Goal: Task Accomplishment & Management: Complete application form

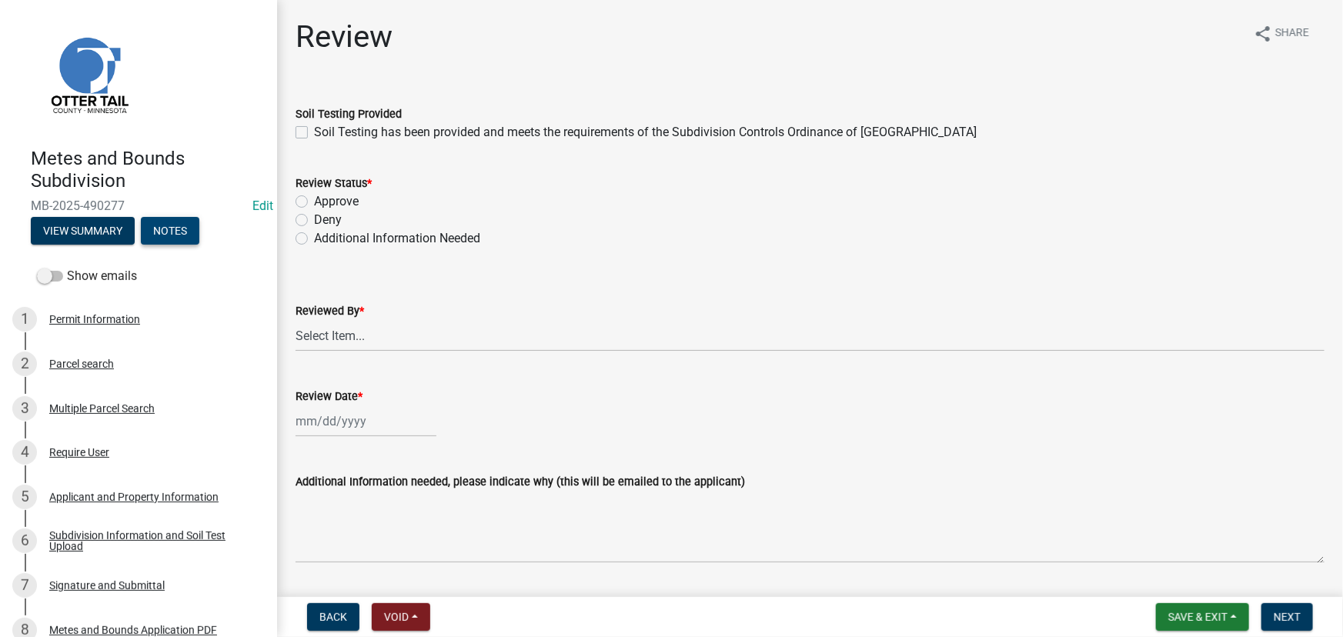
scroll to position [209, 0]
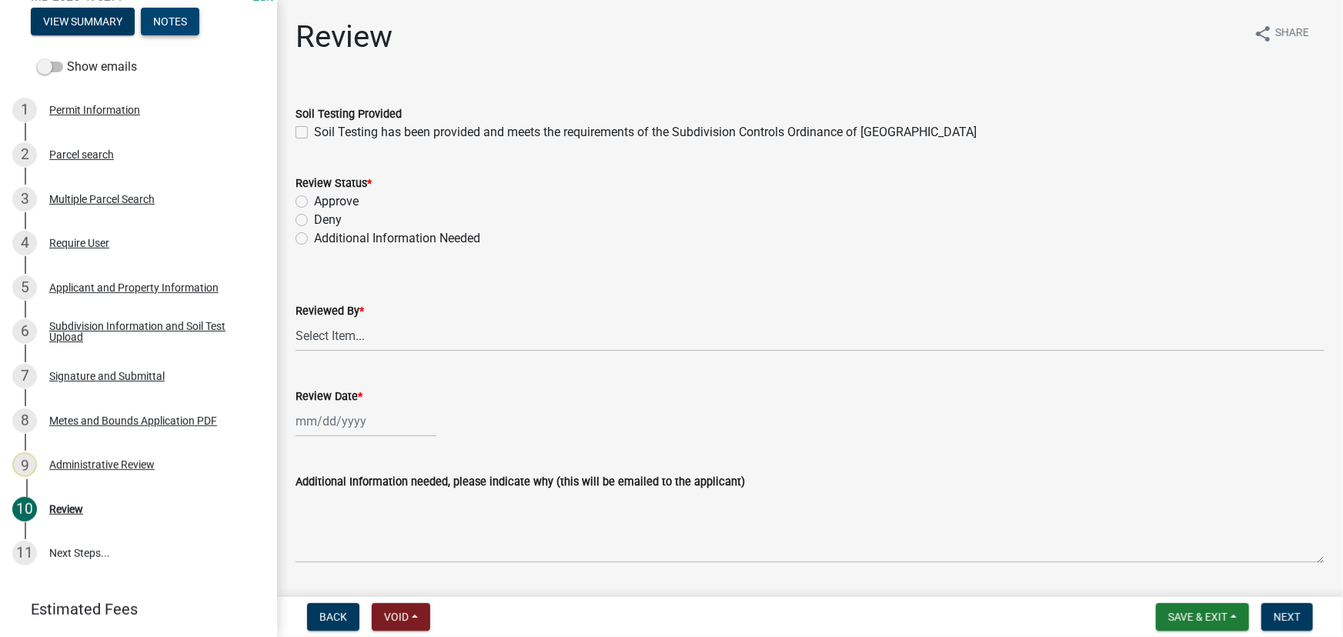
click at [177, 22] on button "Notes" at bounding box center [170, 22] width 58 height 28
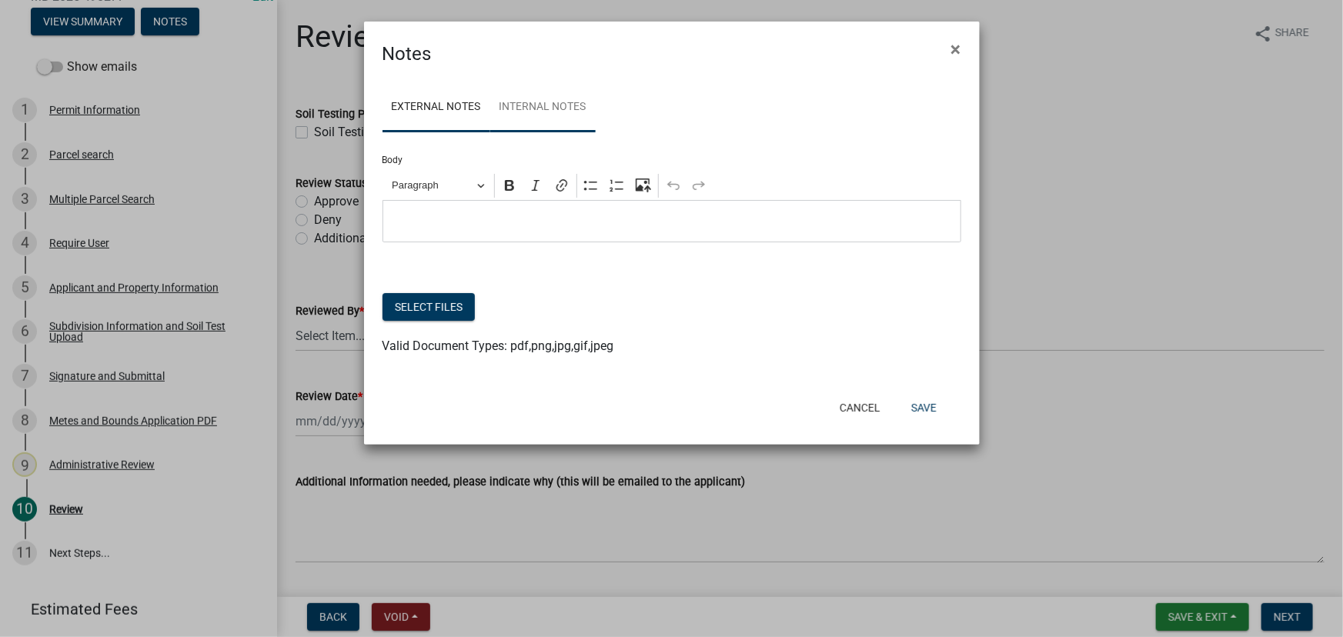
click at [577, 124] on link "Internal Notes" at bounding box center [542, 107] width 105 height 49
click at [949, 48] on button "×" at bounding box center [956, 49] width 35 height 43
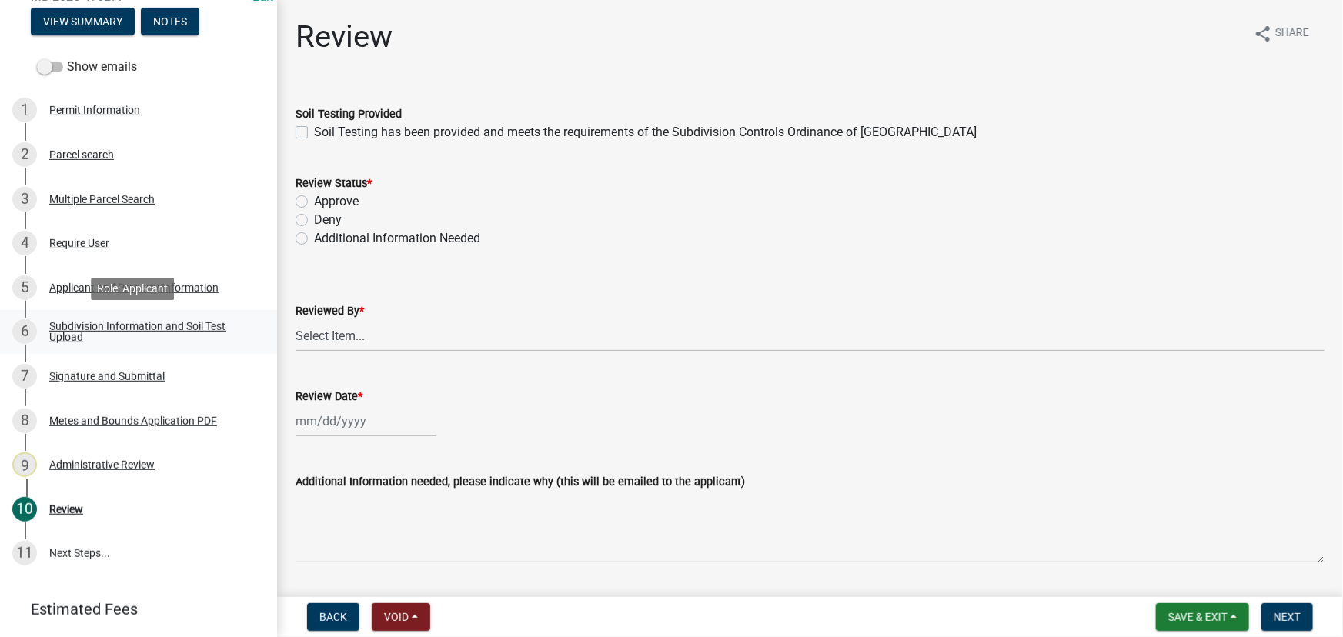
click at [190, 338] on div "Subdivision Information and Soil Test Upload" at bounding box center [150, 332] width 203 height 22
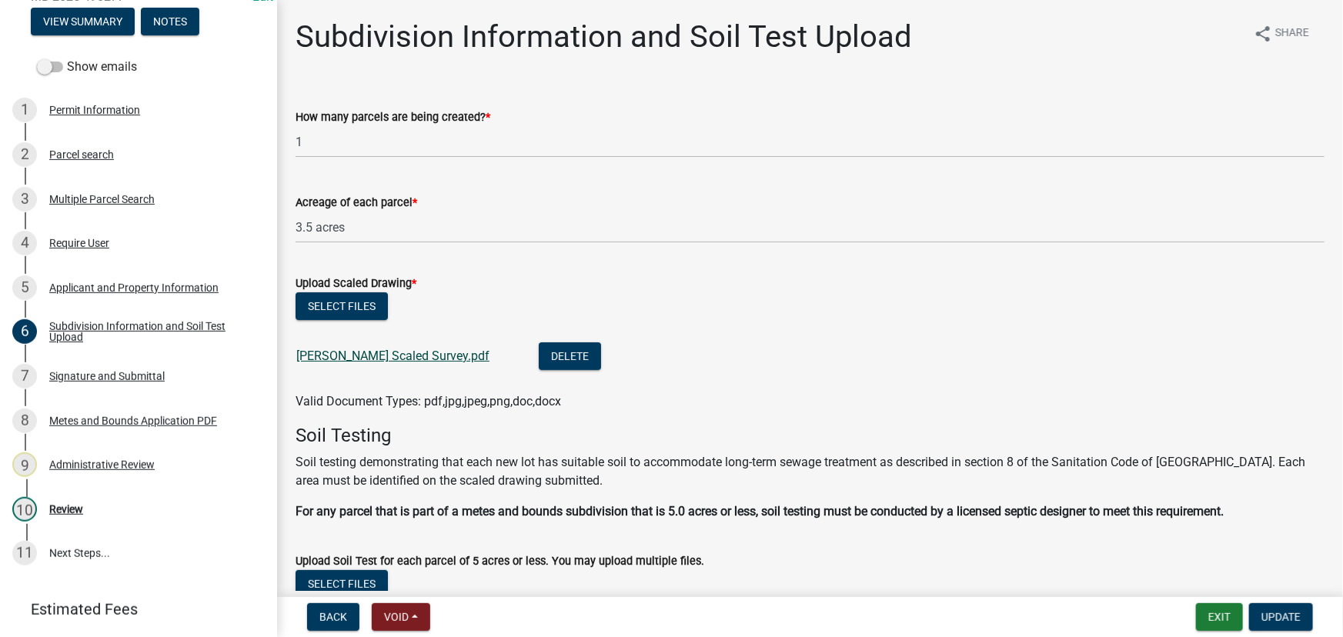
click at [408, 352] on link "[PERSON_NAME] Scaled Survey.pdf" at bounding box center [392, 356] width 193 height 15
click at [89, 149] on div "Parcel search" at bounding box center [81, 154] width 65 height 11
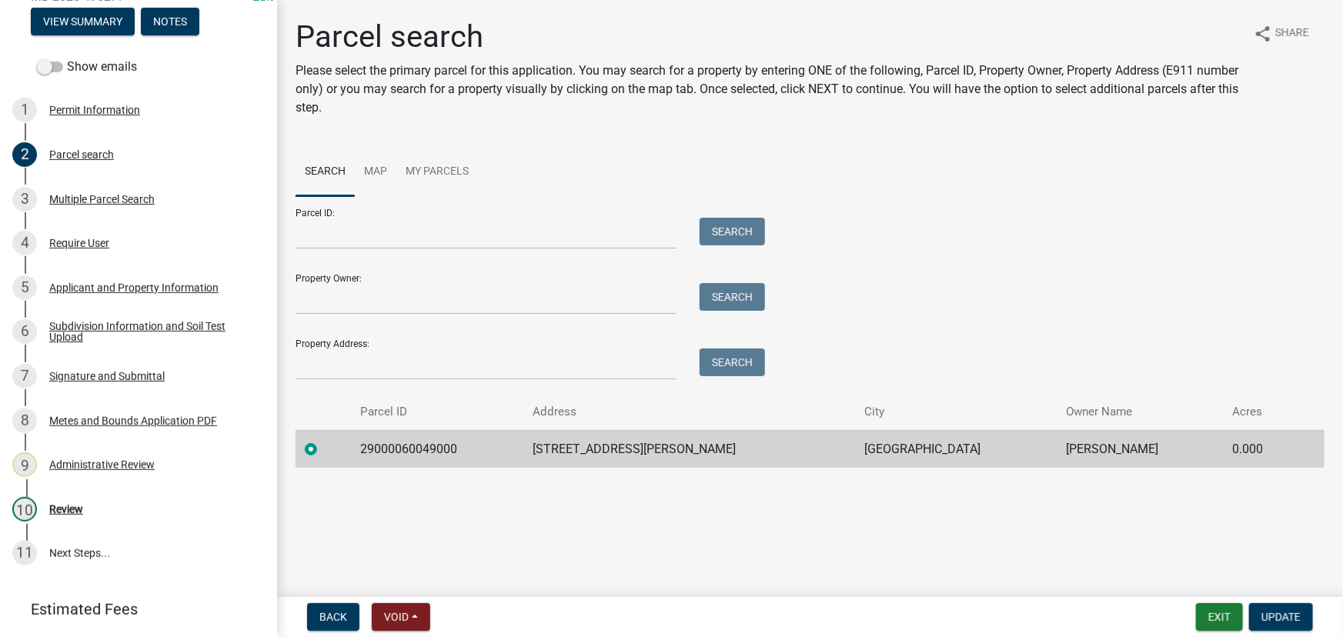
click at [376, 444] on td "29000060049000" at bounding box center [437, 449] width 173 height 38
click at [376, 445] on td "29000060049000" at bounding box center [437, 449] width 173 height 38
drag, startPoint x: 374, startPoint y: 446, endPoint x: 364, endPoint y: 449, distance: 10.5
copy td "29000060049000"
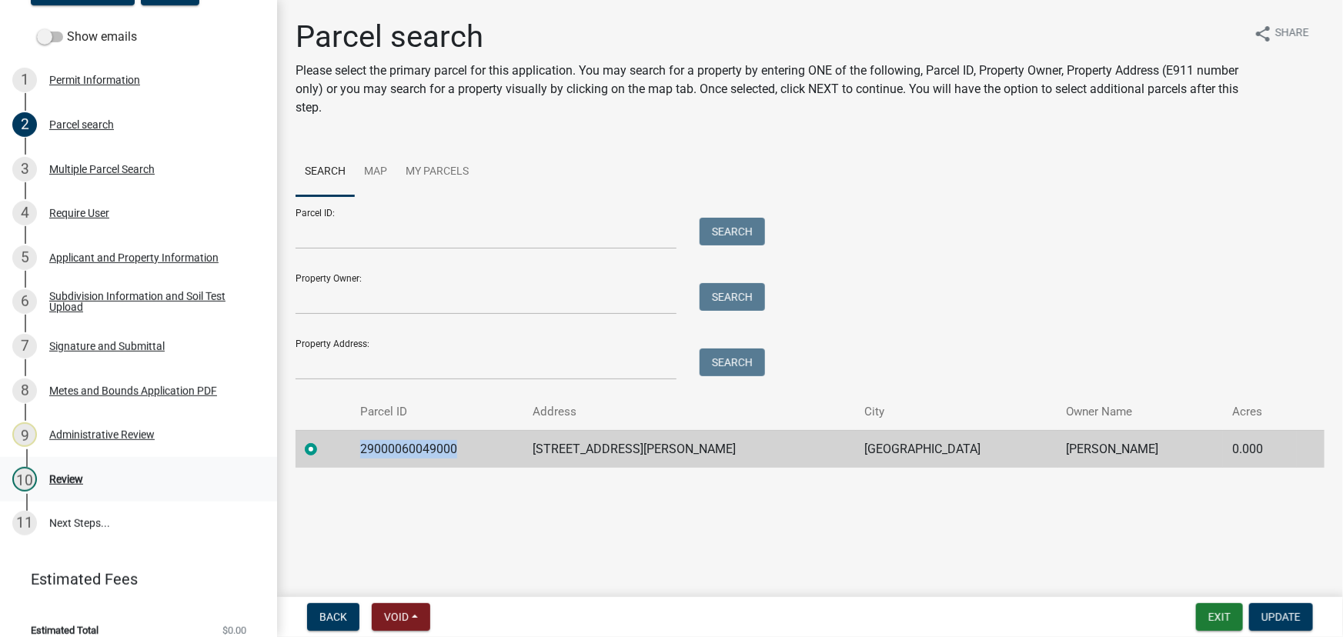
scroll to position [255, 0]
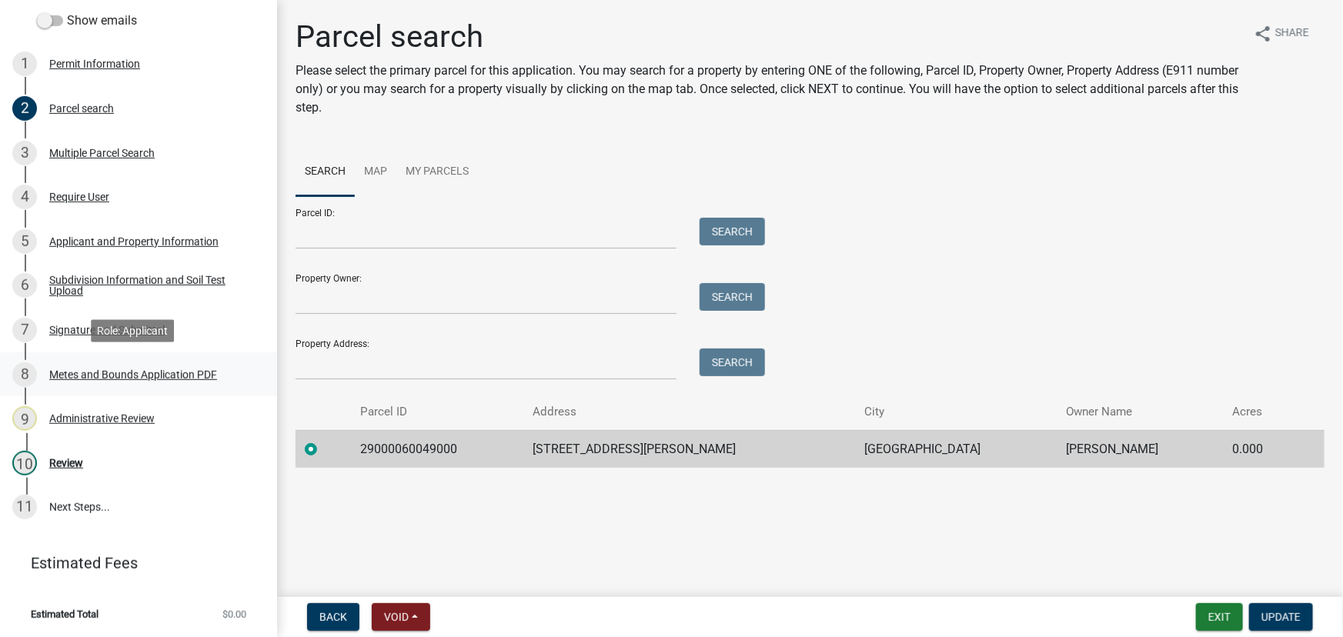
click at [136, 372] on div "Metes and Bounds Application PDF" at bounding box center [133, 374] width 168 height 11
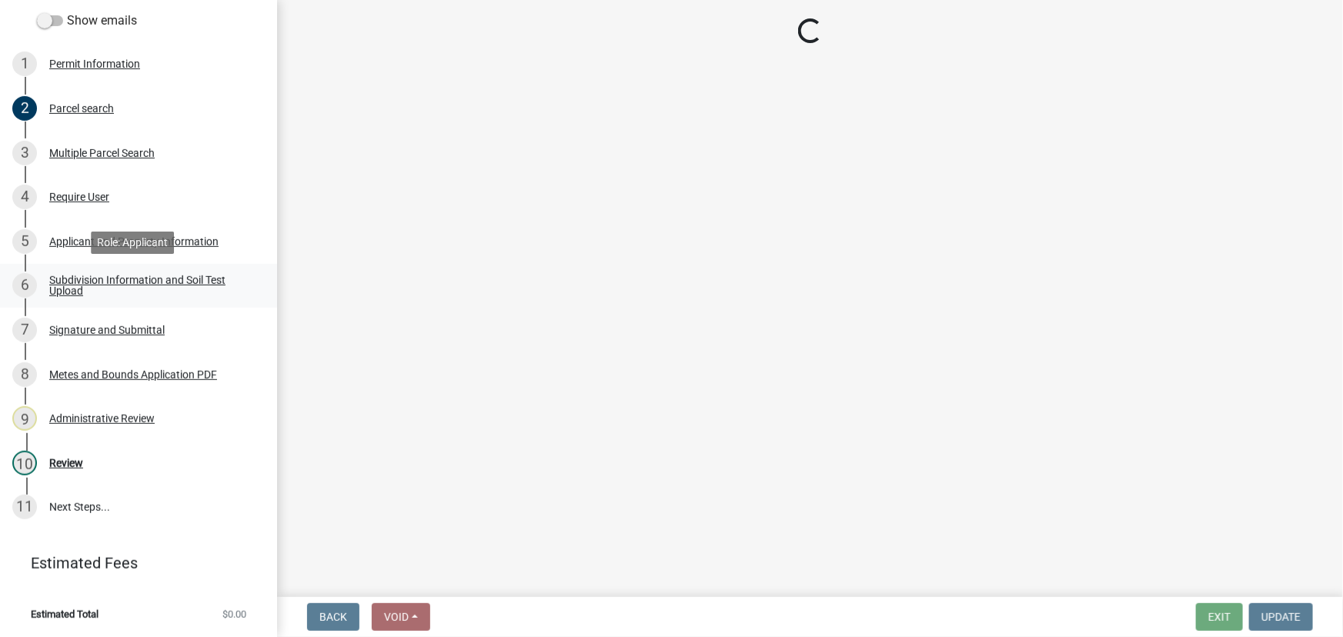
click at [162, 277] on div "Subdivision Information and Soil Test Upload" at bounding box center [150, 286] width 203 height 22
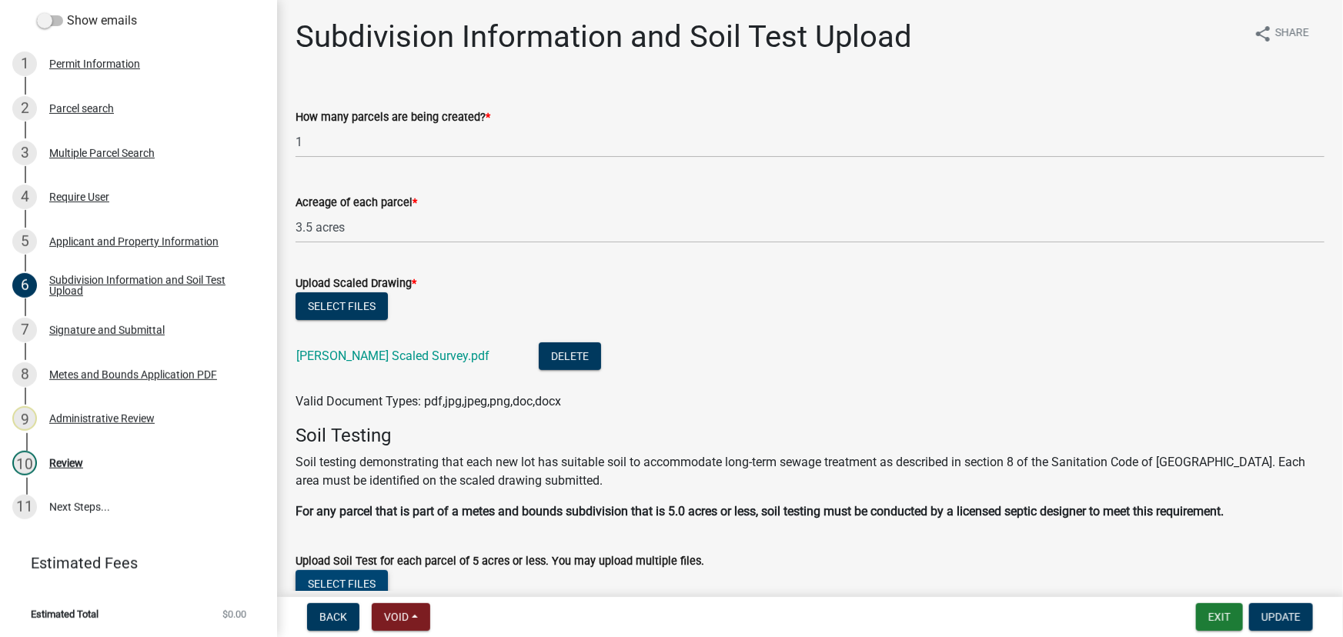
scroll to position [365, 0]
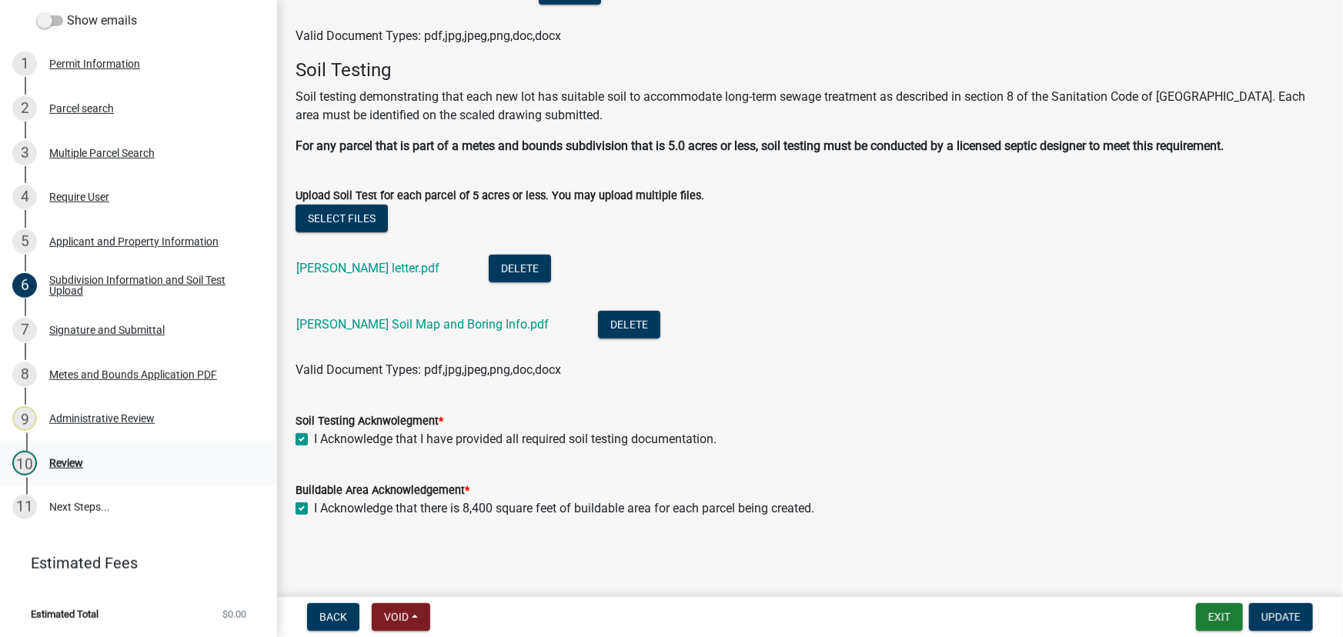
click at [62, 469] on div "10 Review" at bounding box center [132, 463] width 240 height 25
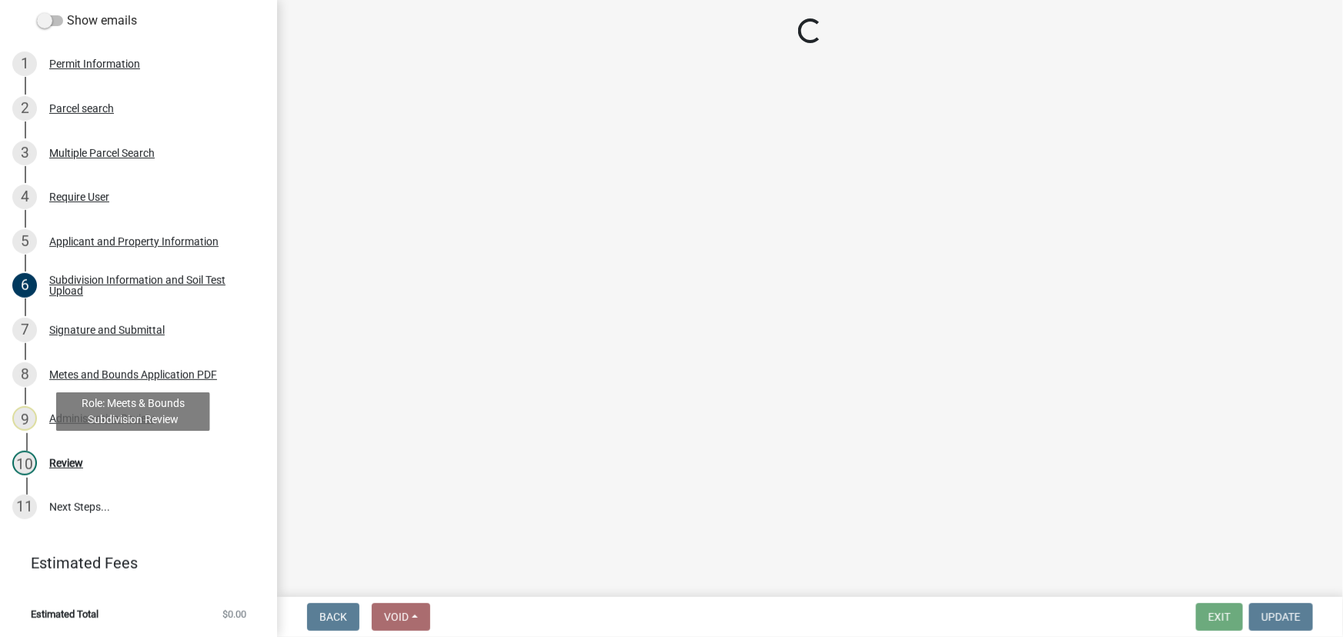
scroll to position [0, 0]
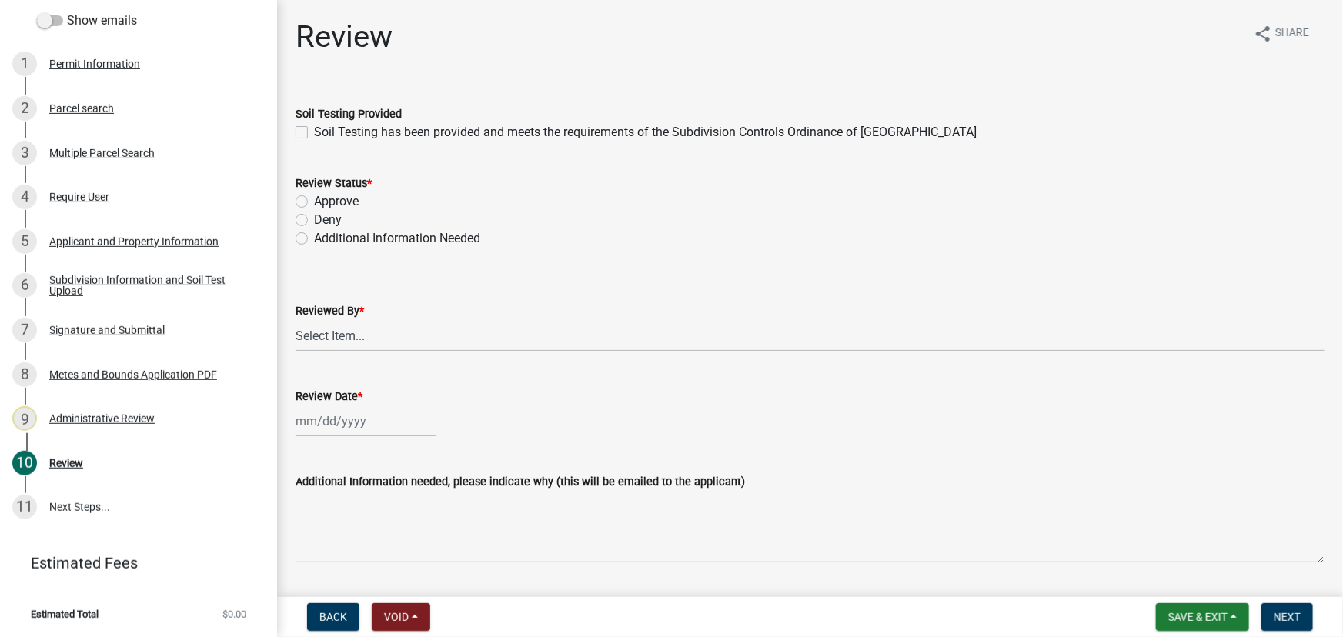
click at [361, 131] on label "Soil Testing has been provided and meets the requirements of the Subdivision Co…" at bounding box center [645, 132] width 662 height 18
click at [324, 131] on input "Soil Testing has been provided and meets the requirements of the Subdivision Co…" at bounding box center [319, 128] width 10 height 10
checkbox input "true"
click at [339, 201] on label "Approve" at bounding box center [336, 201] width 45 height 18
click at [324, 201] on input "Approve" at bounding box center [319, 197] width 10 height 10
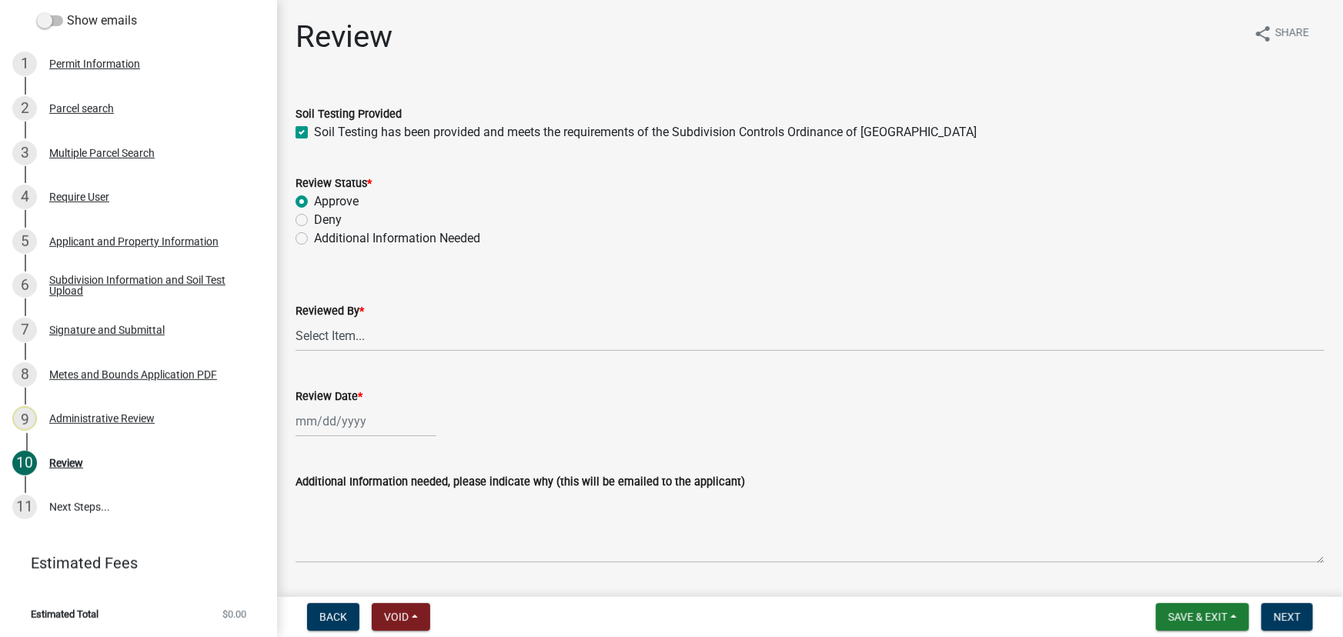
radio input "true"
click at [315, 334] on select "Select Item... [PERSON_NAME] [PERSON_NAME] [PERSON_NAME] [PERSON_NAME] [PERSON_…" at bounding box center [809, 336] width 1029 height 32
click at [295, 320] on select "Select Item... [PERSON_NAME] [PERSON_NAME] [PERSON_NAME] [PERSON_NAME] [PERSON_…" at bounding box center [809, 336] width 1029 height 32
select select "2c545579-1fdf-4a91-a70a-71459d38fef0"
click at [330, 429] on div at bounding box center [365, 421] width 141 height 32
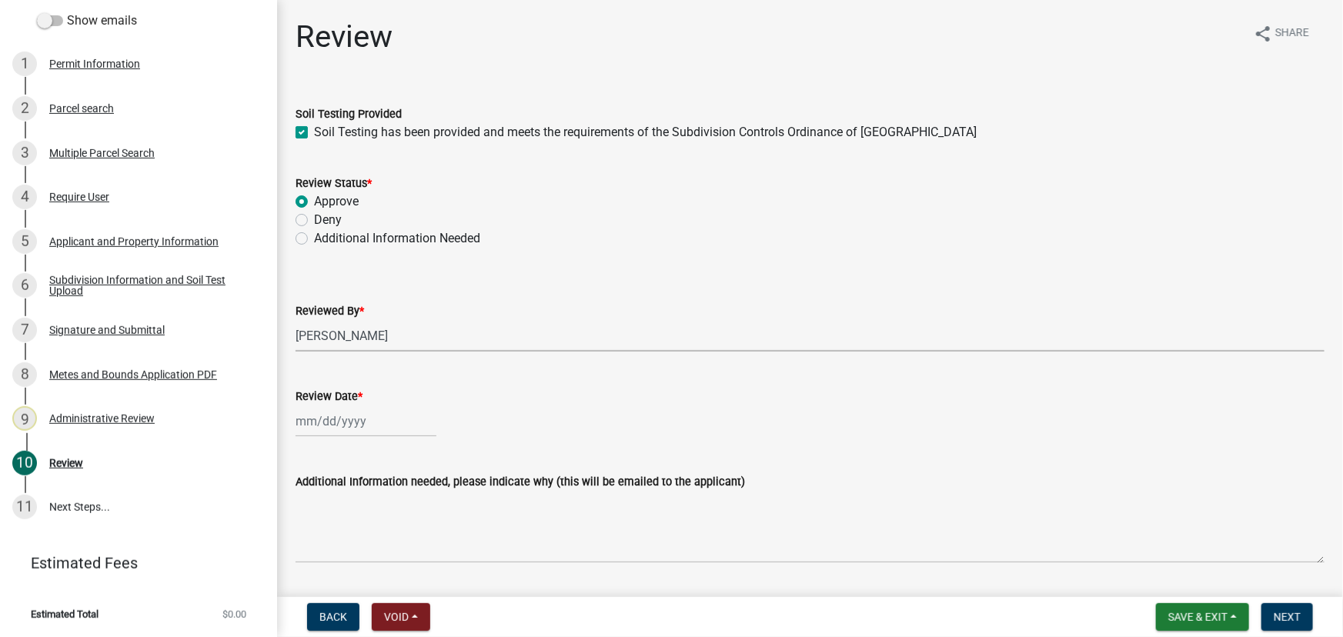
select select "10"
select select "2025"
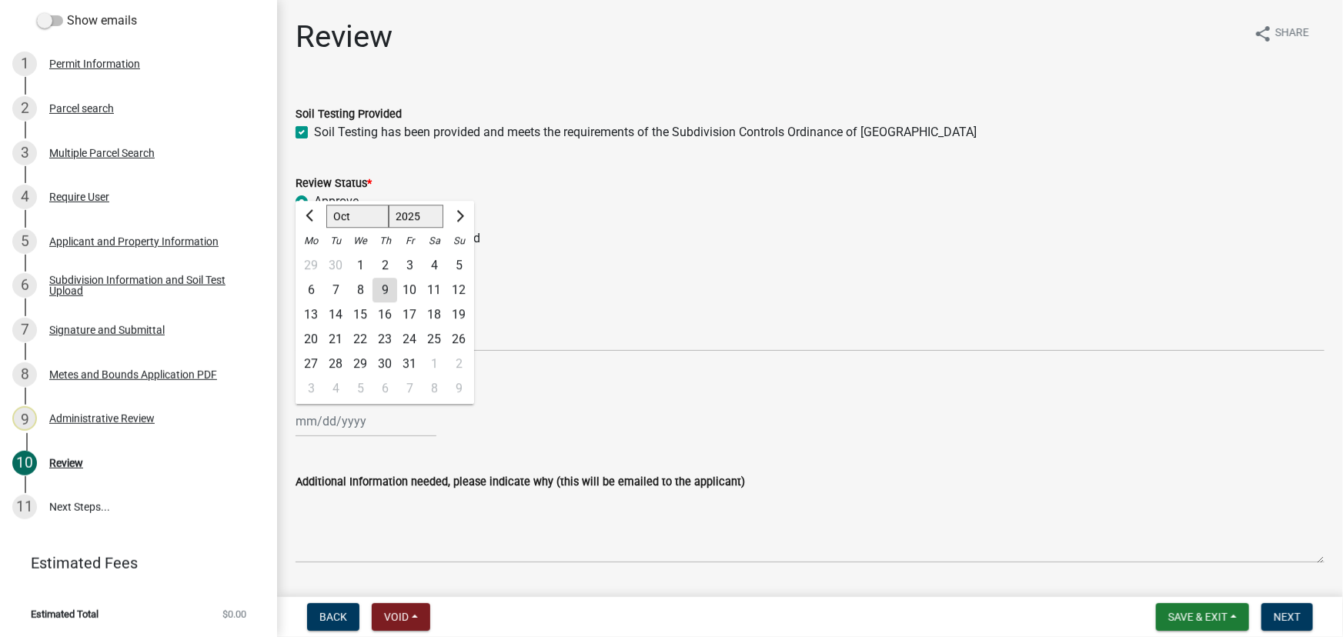
click at [392, 292] on div "9" at bounding box center [384, 290] width 25 height 25
type input "[DATE]"
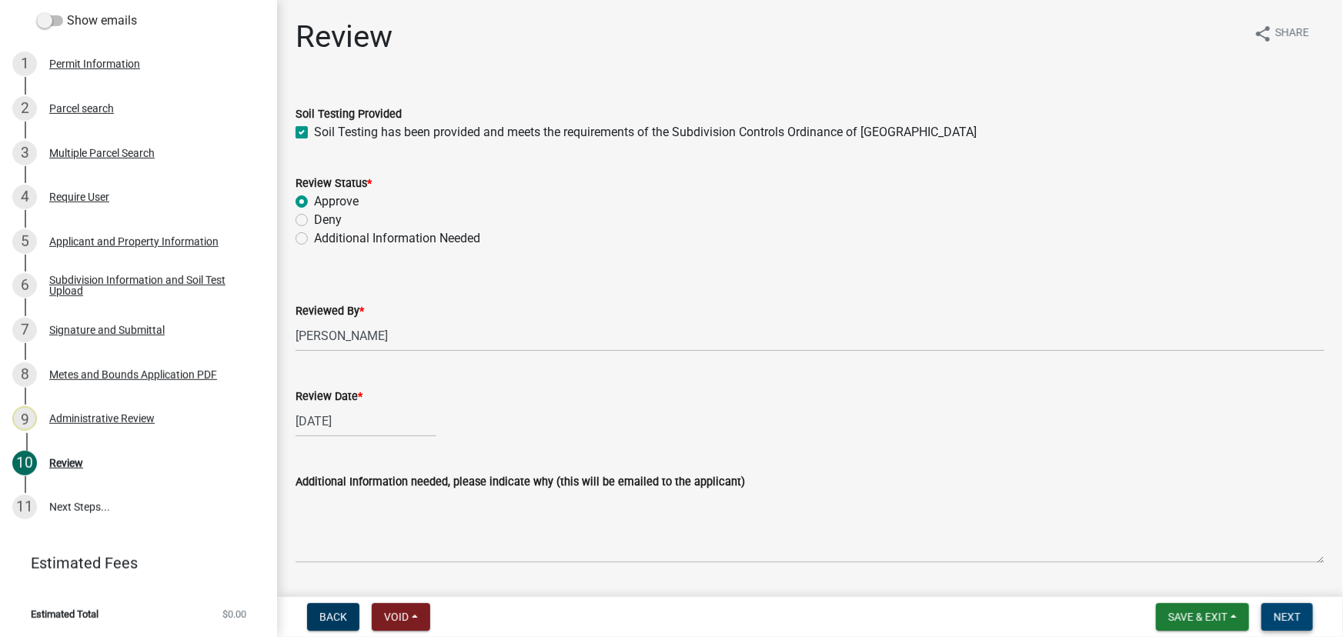
click at [1277, 611] on span "Next" at bounding box center [1286, 617] width 27 height 12
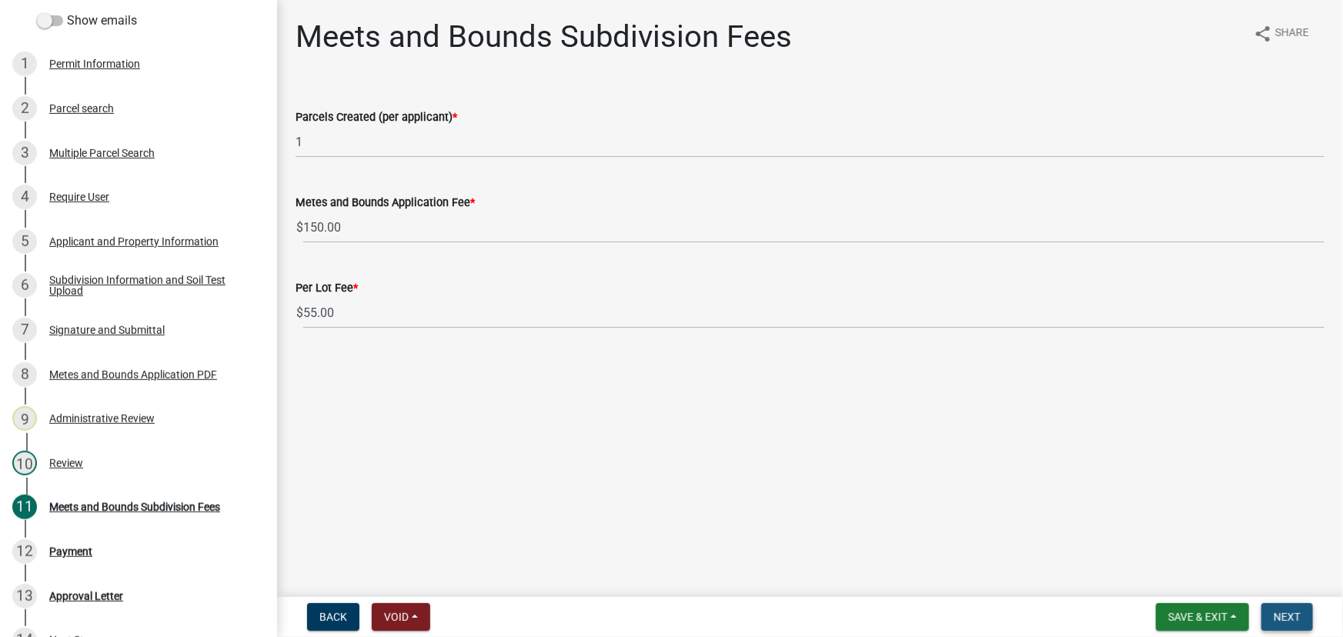
click at [1300, 612] on button "Next" at bounding box center [1287, 617] width 52 height 28
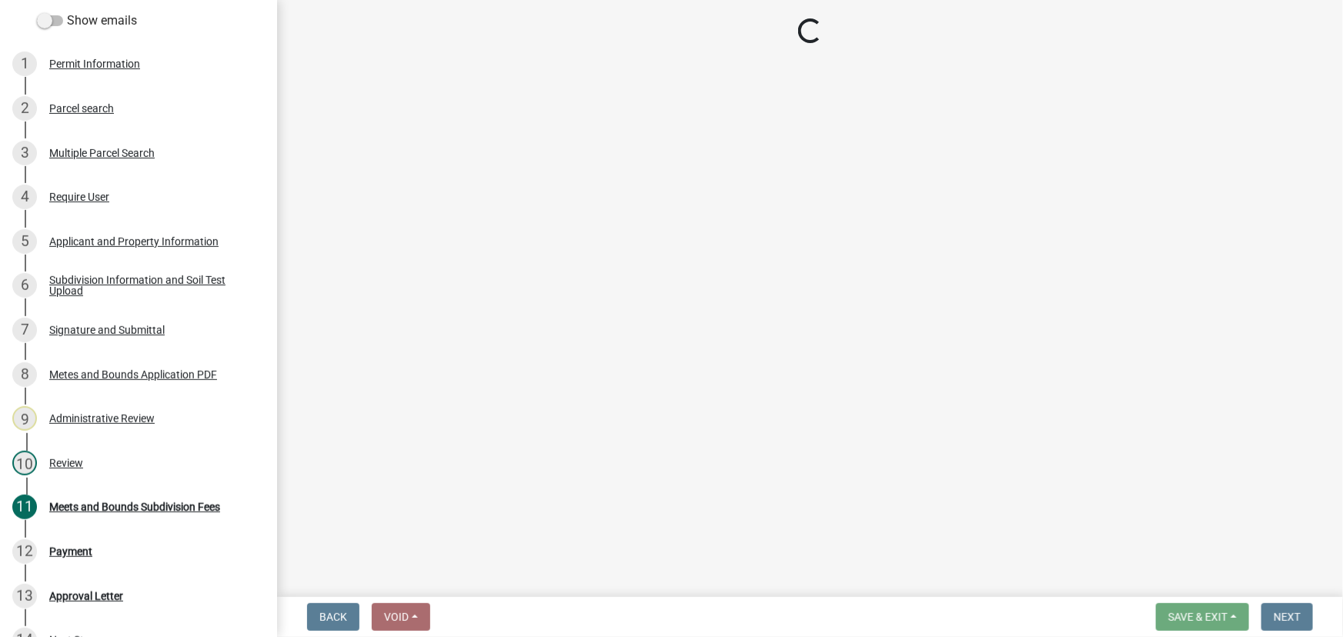
select select "3: 3"
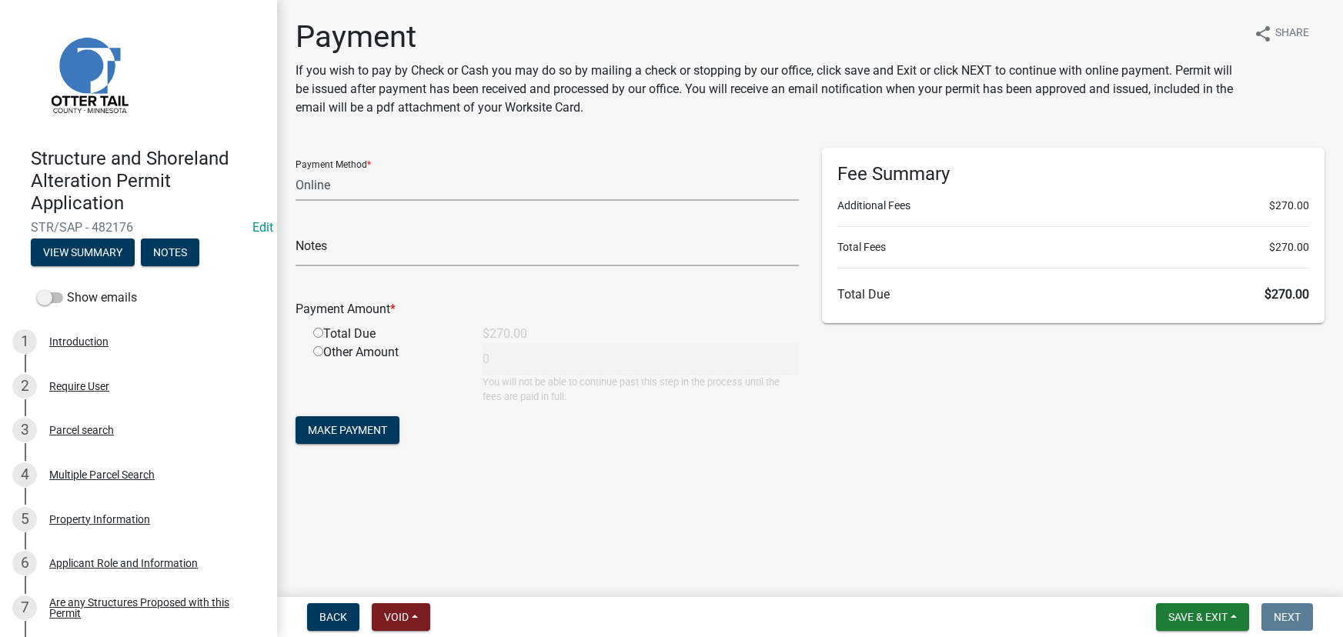
select select "3: 3"
